Goal: Information Seeking & Learning: Check status

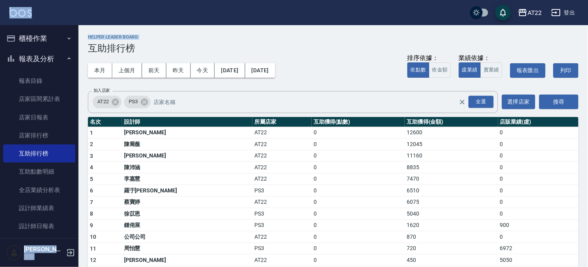
scroll to position [137, 0]
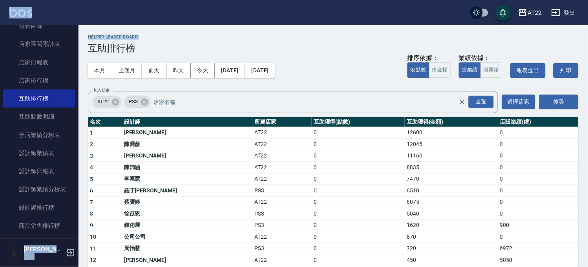
click at [79, 34] on div "AT22 [DATE] - [DATE] 互助排行榜 列印時間： [DATE][PHONE_NUMBER]:20 Helper Leader Board 互助…" at bounding box center [334, 207] width 510 height 365
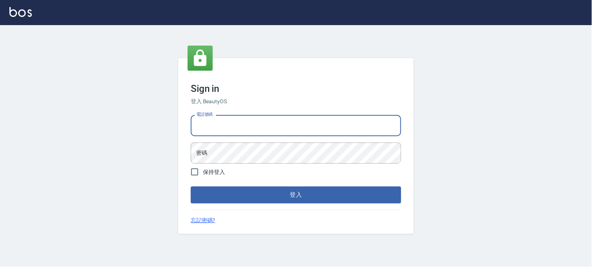
click at [258, 127] on input "電話號碼" at bounding box center [296, 125] width 210 height 21
click at [257, 126] on input "09" at bounding box center [296, 125] width 210 height 21
type input "0"
type input "0936888819"
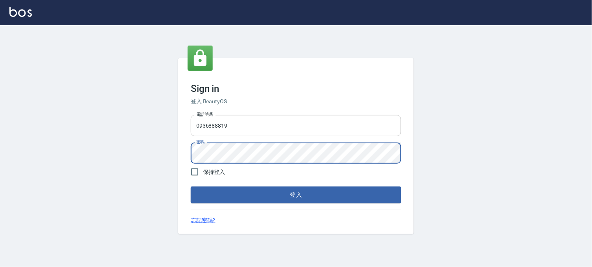
click at [191, 186] on button "登入" at bounding box center [296, 194] width 210 height 16
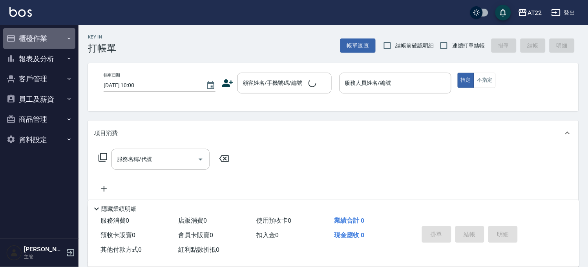
click at [47, 36] on button "櫃檯作業" at bounding box center [39, 38] width 72 height 20
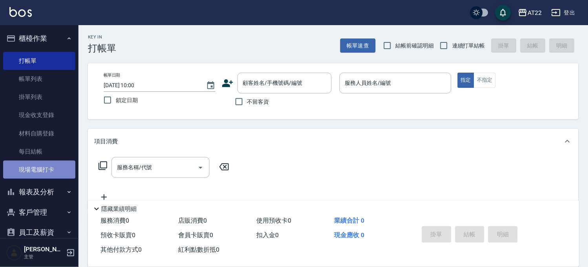
click at [58, 164] on link "現場電腦打卡" at bounding box center [39, 170] width 72 height 18
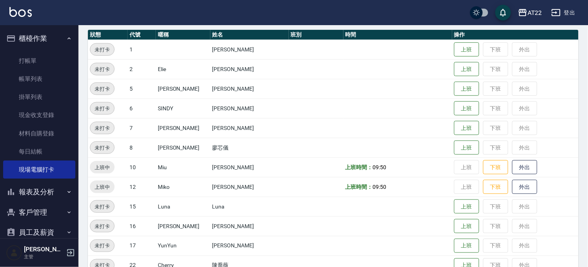
scroll to position [131, 0]
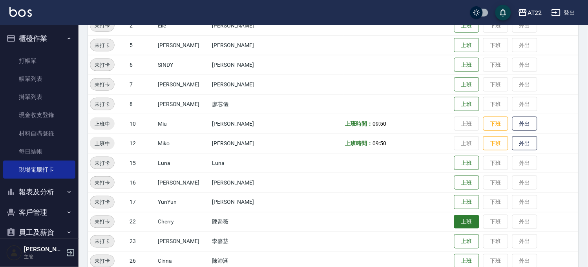
click at [454, 219] on button "上班" at bounding box center [466, 222] width 25 height 14
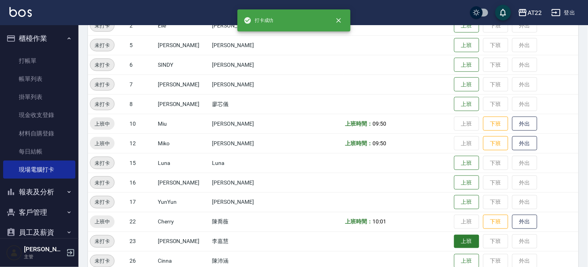
click at [454, 238] on button "上班" at bounding box center [466, 242] width 25 height 14
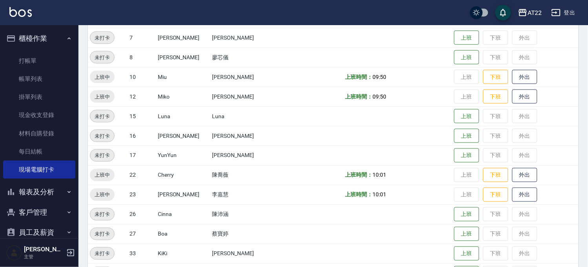
scroll to position [218, 0]
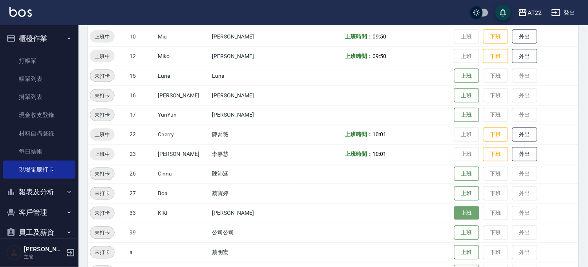
click at [454, 209] on button "上班" at bounding box center [466, 213] width 25 height 14
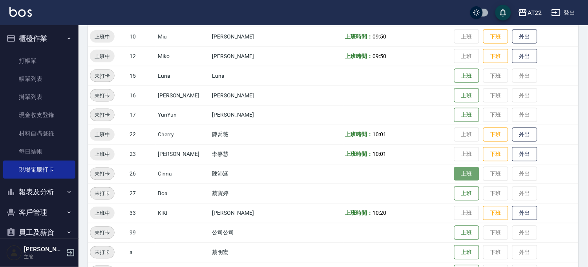
click at [458, 171] on button "上班" at bounding box center [466, 174] width 25 height 14
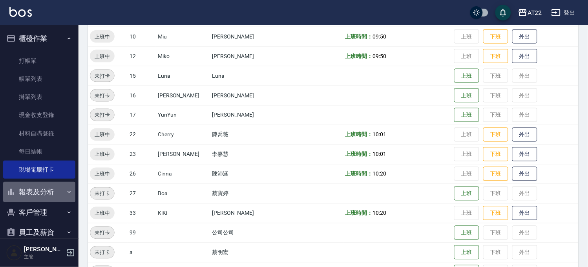
click at [54, 193] on button "報表及分析" at bounding box center [39, 192] width 72 height 20
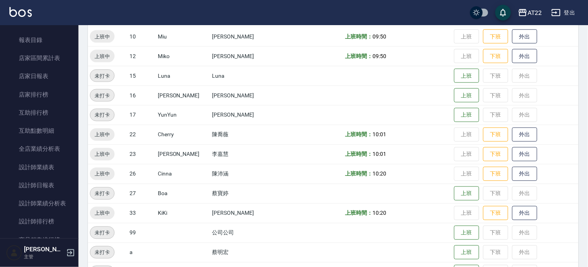
scroll to position [87, 0]
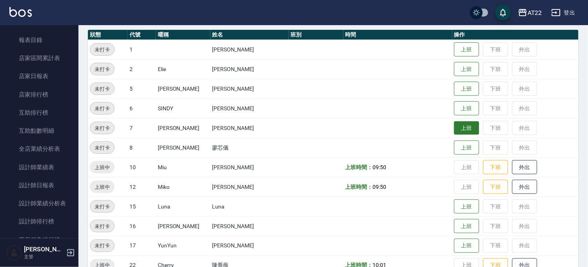
click at [454, 130] on button "上班" at bounding box center [466, 128] width 25 height 14
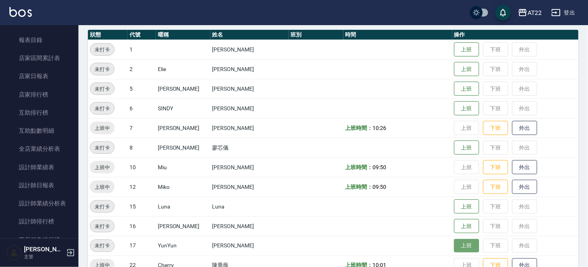
click at [455, 252] on button "上班" at bounding box center [466, 246] width 25 height 14
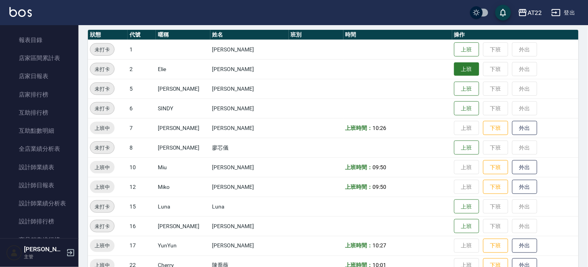
click at [454, 73] on button "上班" at bounding box center [466, 69] width 25 height 14
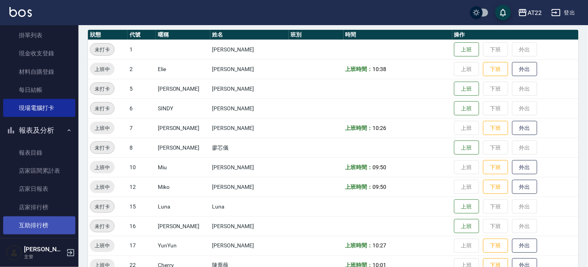
scroll to position [0, 0]
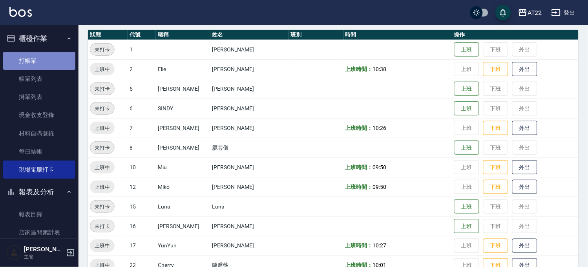
click at [59, 58] on link "打帳單" at bounding box center [39, 61] width 72 height 18
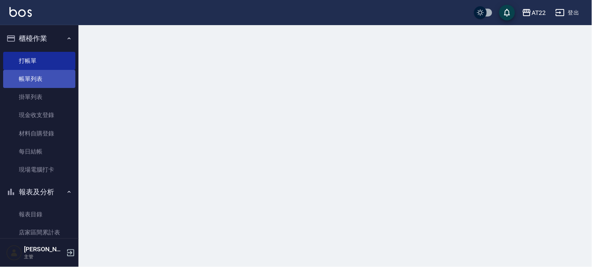
click at [51, 76] on link "帳單列表" at bounding box center [39, 79] width 72 height 18
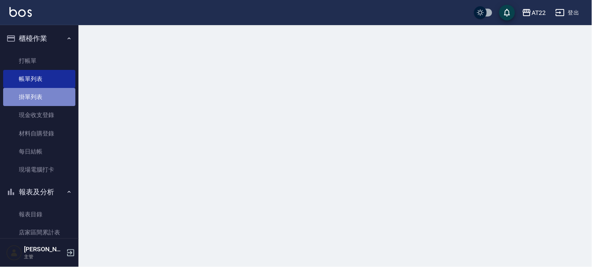
click at [45, 91] on link "掛單列表" at bounding box center [39, 97] width 72 height 18
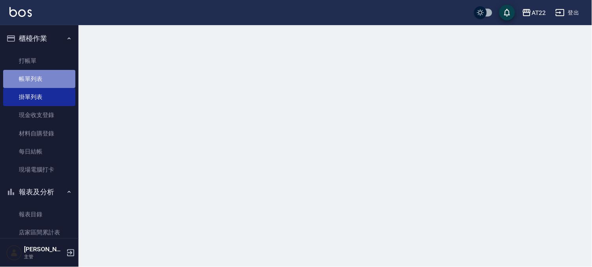
click at [51, 73] on link "帳單列表" at bounding box center [39, 79] width 72 height 18
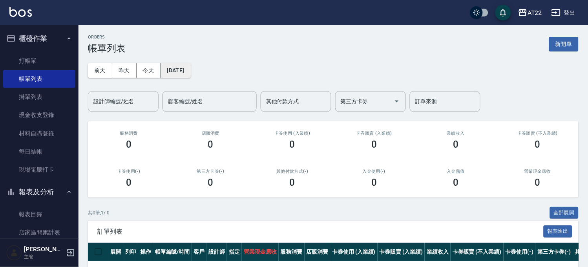
click at [189, 73] on button "2025/10/15" at bounding box center [176, 70] width 30 height 15
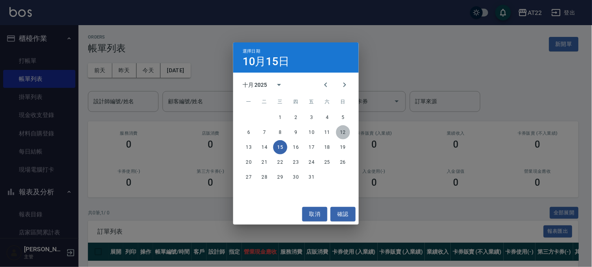
click at [342, 137] on button "12" at bounding box center [343, 132] width 14 height 14
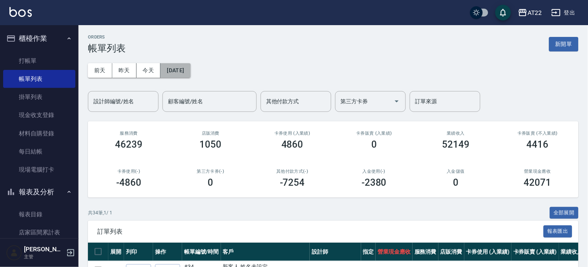
click at [174, 76] on button "2025/10/12" at bounding box center [176, 70] width 30 height 15
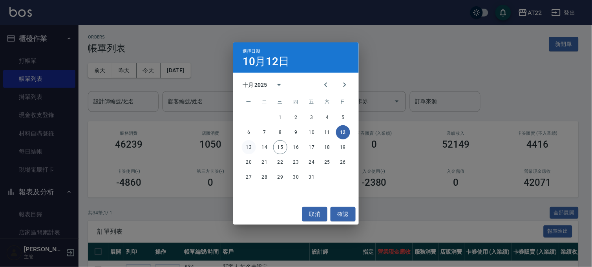
click at [250, 150] on button "13" at bounding box center [249, 147] width 14 height 14
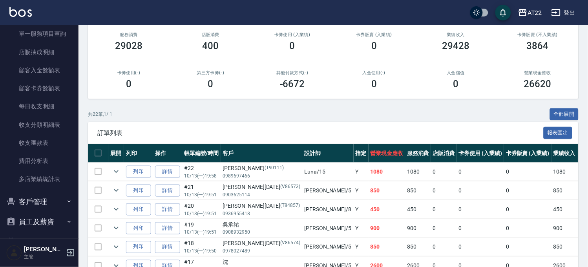
scroll to position [477, 0]
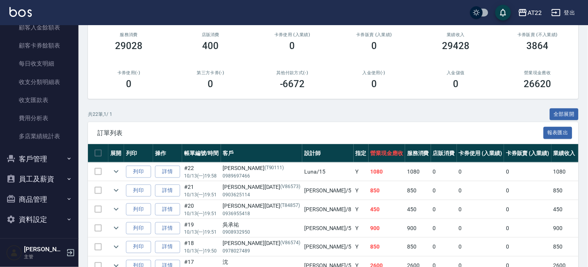
click at [24, 162] on button "客戶管理" at bounding box center [39, 159] width 72 height 20
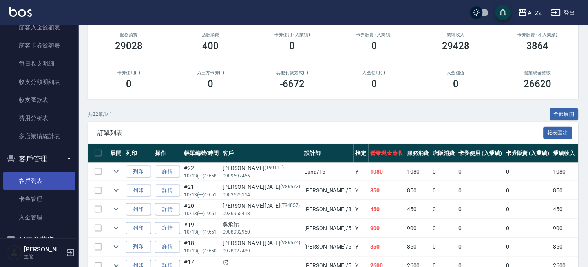
click at [29, 177] on link "客戶列表" at bounding box center [39, 181] width 72 height 18
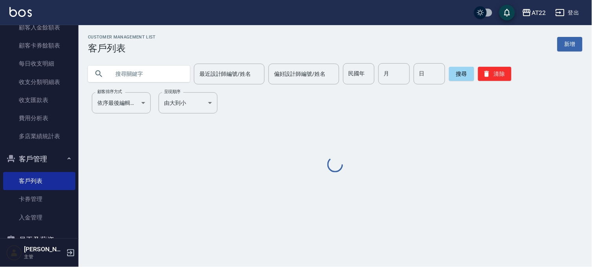
click at [178, 69] on input "text" at bounding box center [147, 73] width 74 height 21
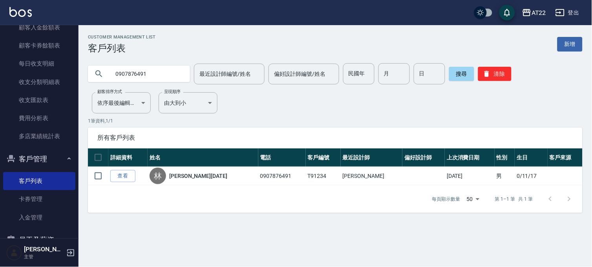
click at [166, 82] on input "0907876491" at bounding box center [147, 73] width 74 height 21
type input "0989169022"
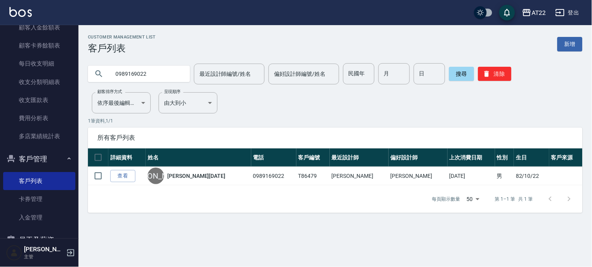
click at [127, 174] on link "查看" at bounding box center [122, 176] width 25 height 12
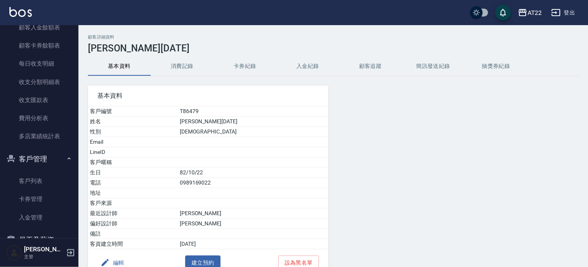
click at [185, 73] on button "消費記錄" at bounding box center [182, 66] width 63 height 19
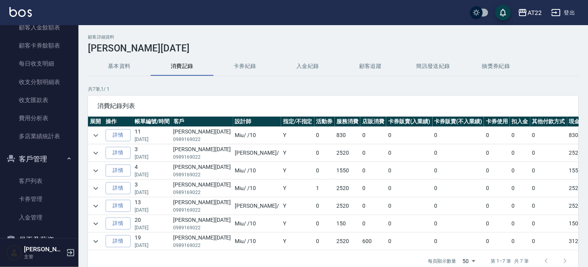
click at [89, 132] on td at bounding box center [96, 135] width 16 height 17
click at [92, 134] on icon "expand row" at bounding box center [95, 135] width 9 height 9
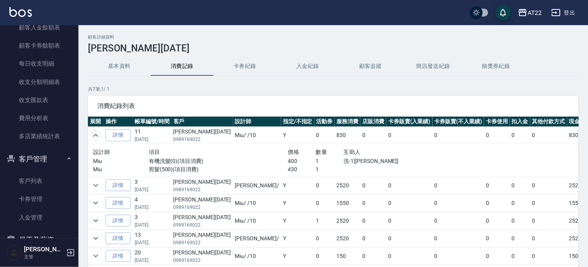
click at [92, 134] on icon "expand row" at bounding box center [95, 135] width 9 height 9
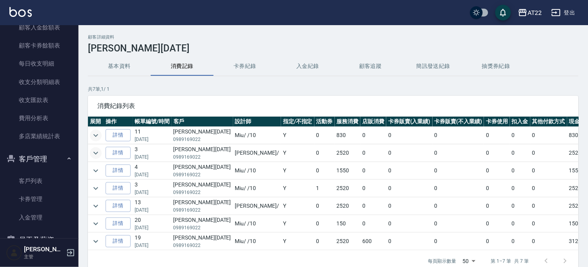
click at [99, 153] on icon "expand row" at bounding box center [95, 152] width 9 height 9
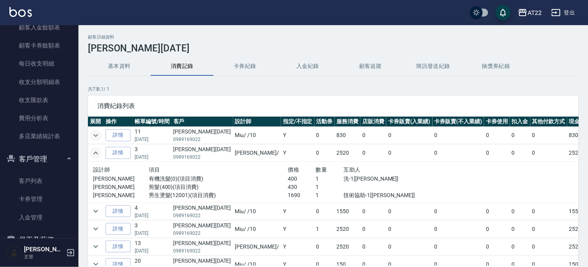
click at [99, 153] on icon "expand row" at bounding box center [95, 152] width 9 height 9
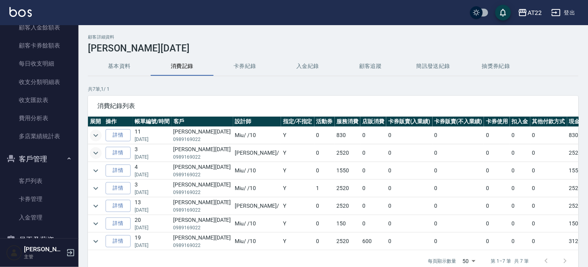
click at [101, 173] on td at bounding box center [96, 170] width 16 height 17
click at [104, 173] on td "詳情" at bounding box center [118, 170] width 29 height 17
click at [101, 161] on td at bounding box center [96, 152] width 16 height 17
click at [95, 171] on icon "expand row" at bounding box center [95, 170] width 5 height 3
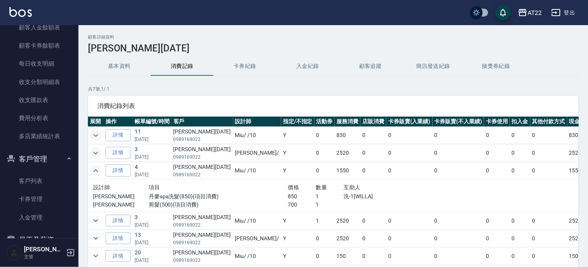
click at [95, 171] on icon "expand row" at bounding box center [95, 170] width 9 height 9
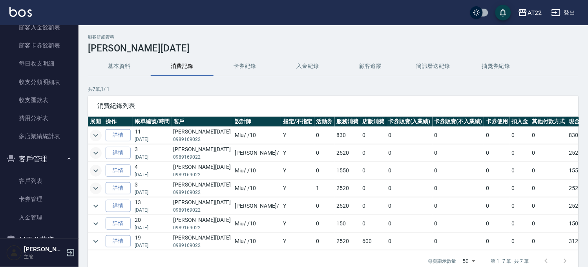
click at [94, 187] on icon "expand row" at bounding box center [95, 188] width 9 height 9
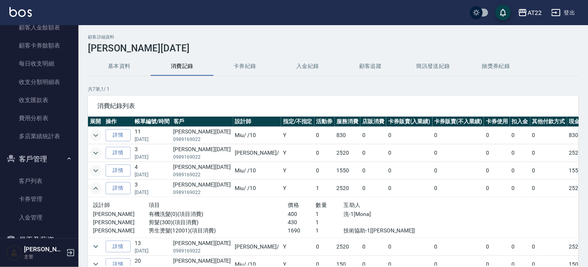
click at [94, 187] on icon "expand row" at bounding box center [95, 188] width 9 height 9
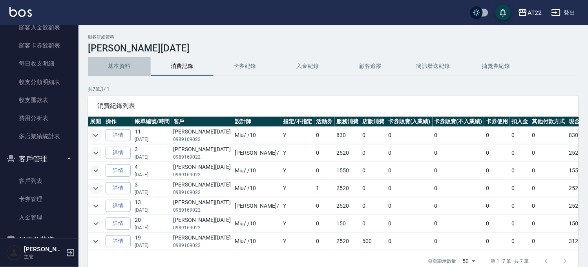
click at [118, 65] on button "基本資料" at bounding box center [119, 66] width 63 height 19
